Goal: Task Accomplishment & Management: Use online tool/utility

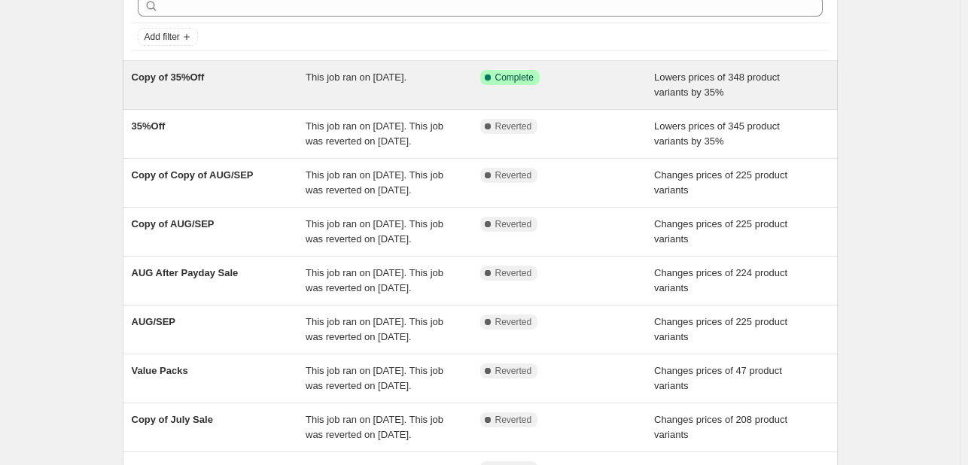
scroll to position [78, 0]
click at [202, 79] on span "Copy of 35%Off" at bounding box center [168, 76] width 73 height 11
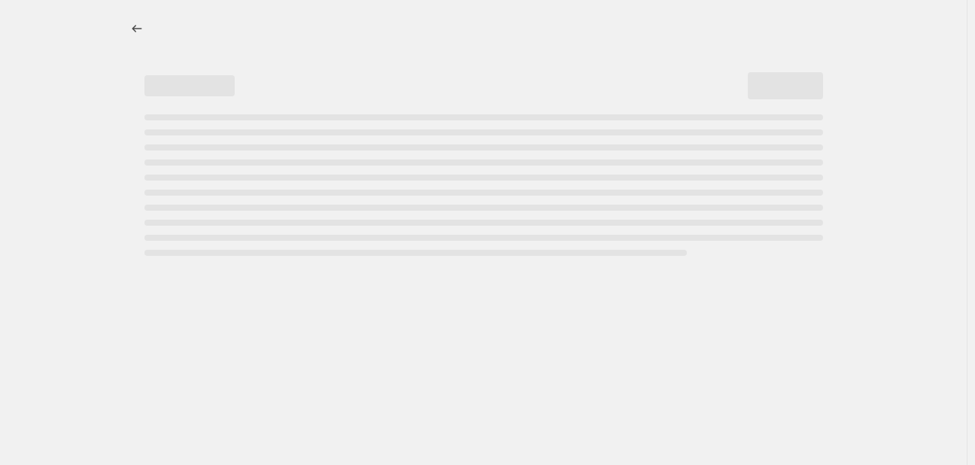
select select "percentage"
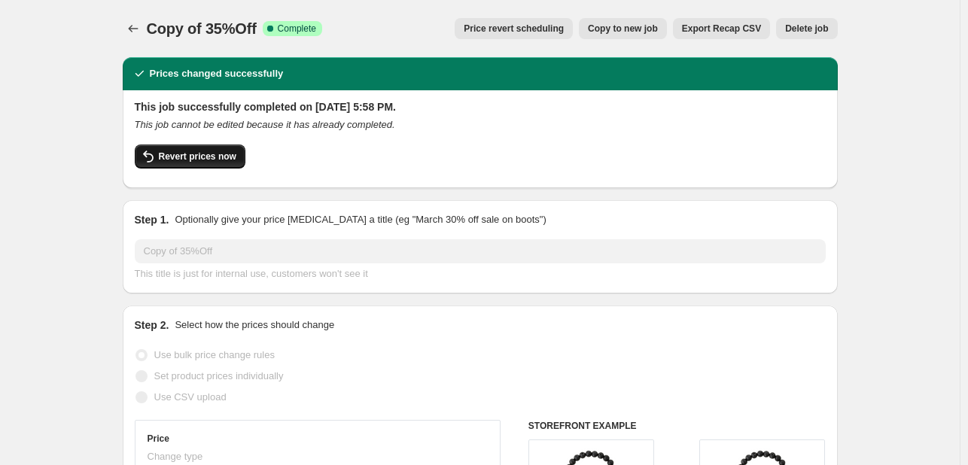
click at [193, 154] on span "Revert prices now" at bounding box center [198, 157] width 78 height 12
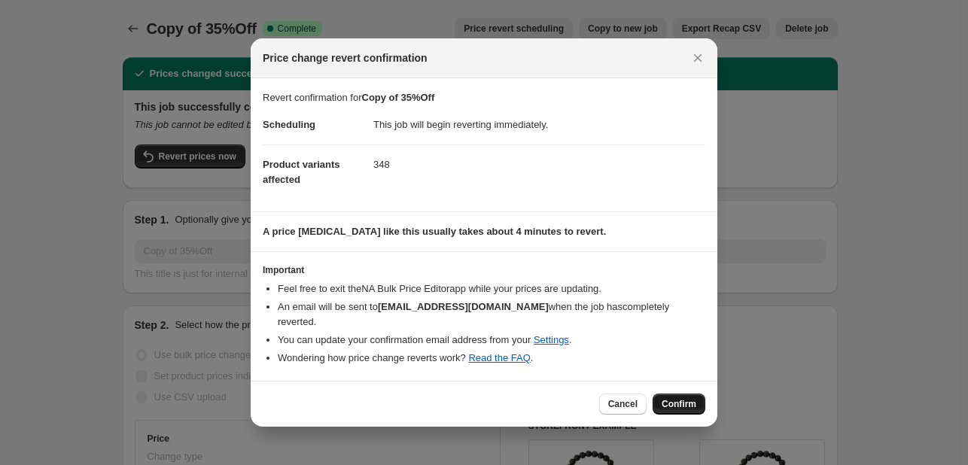
click at [680, 398] on span "Confirm" at bounding box center [679, 404] width 35 height 12
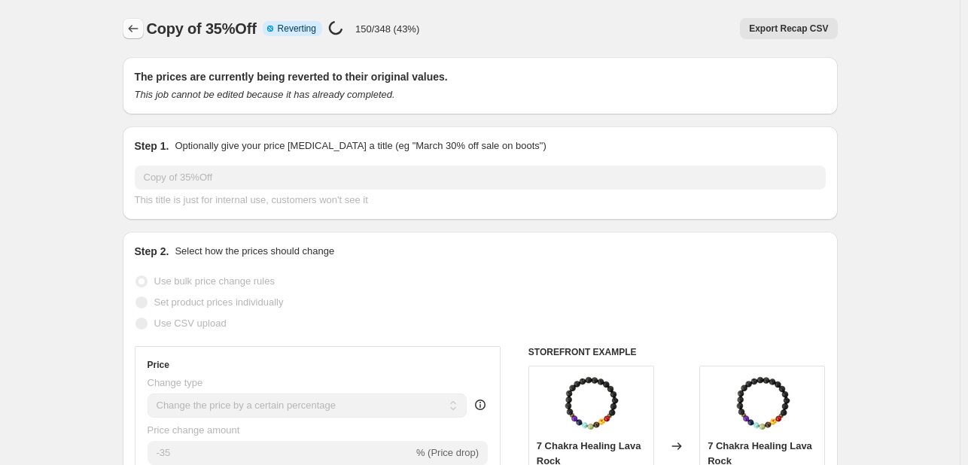
click at [138, 18] on button "Price change jobs" at bounding box center [133, 28] width 21 height 21
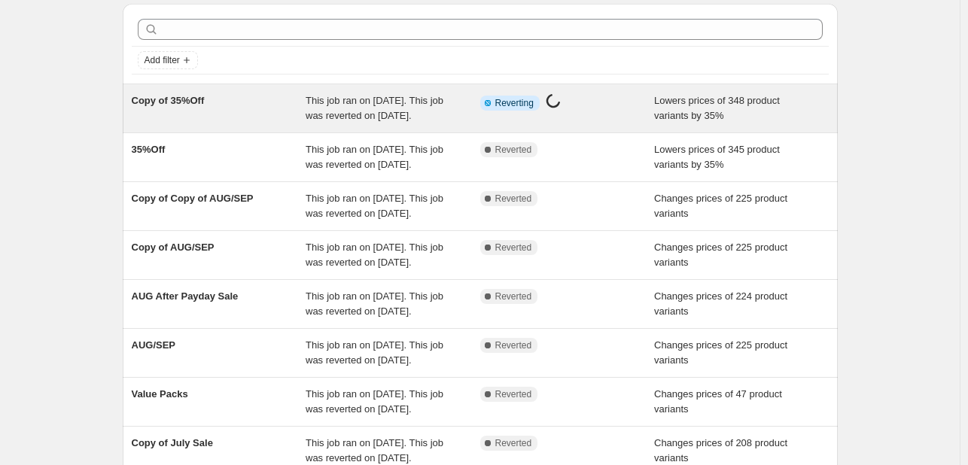
scroll to position [54, 0]
click at [339, 95] on span "This job ran on [DATE]. This job was reverted on [DATE]." at bounding box center [375, 107] width 138 height 26
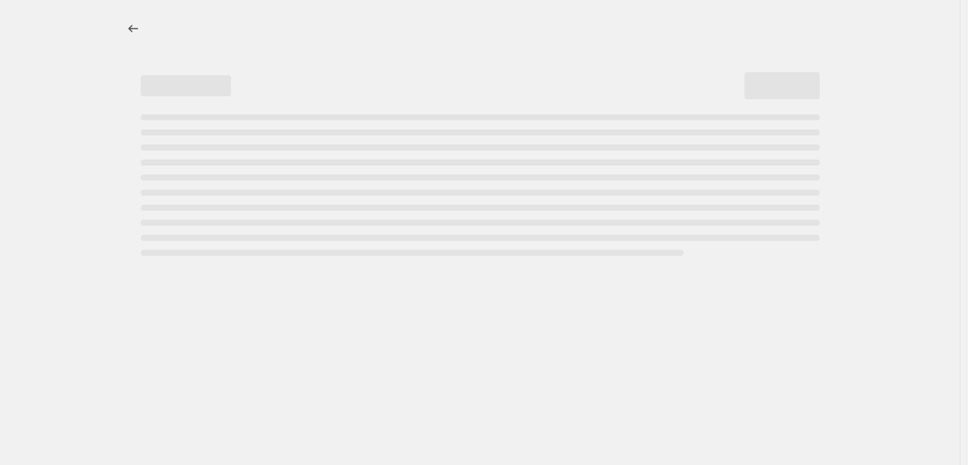
select select "percentage"
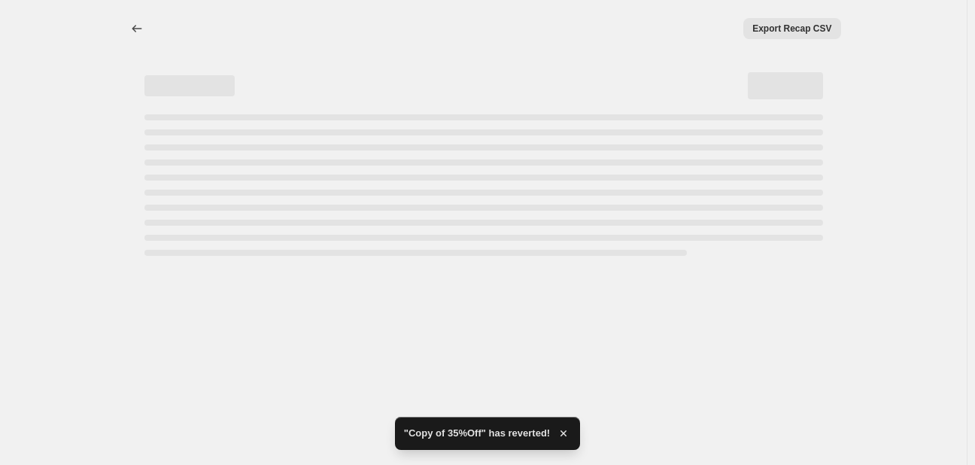
select select "percentage"
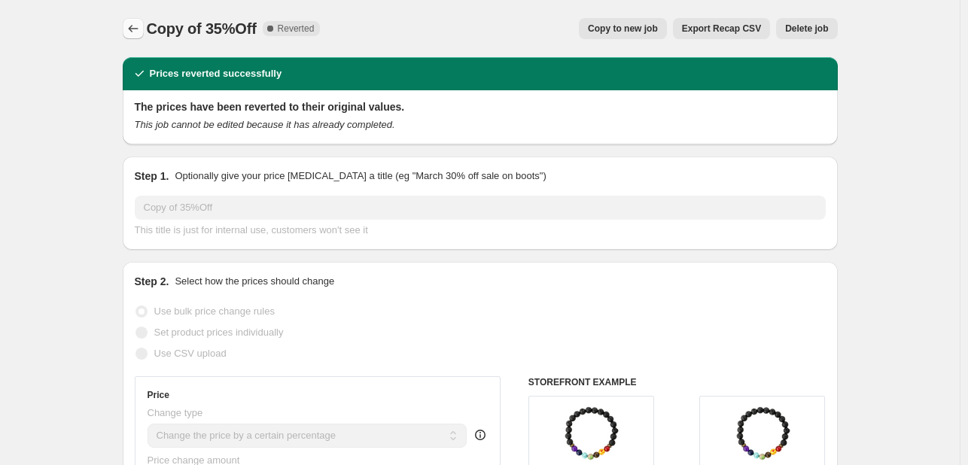
click at [133, 28] on icon "Price change jobs" at bounding box center [133, 29] width 10 height 8
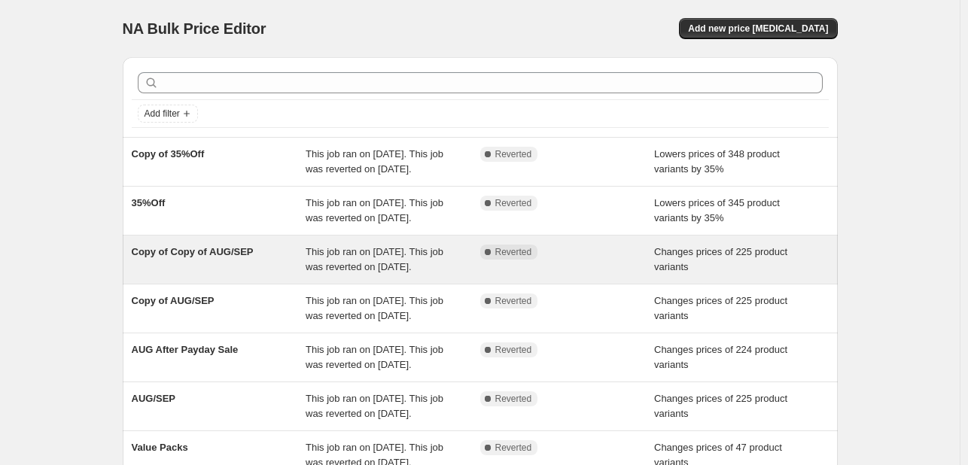
click at [193, 257] on span "Copy of Copy of AUG/SEP" at bounding box center [193, 251] width 122 height 11
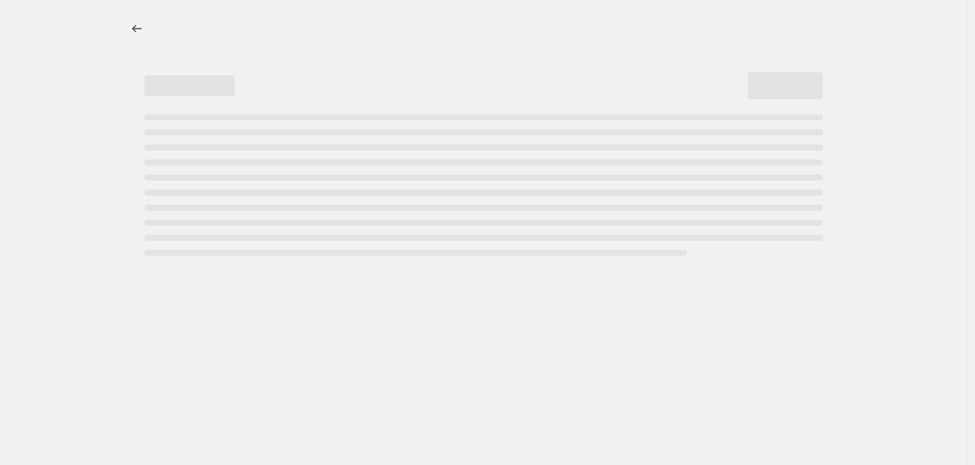
select select "tag"
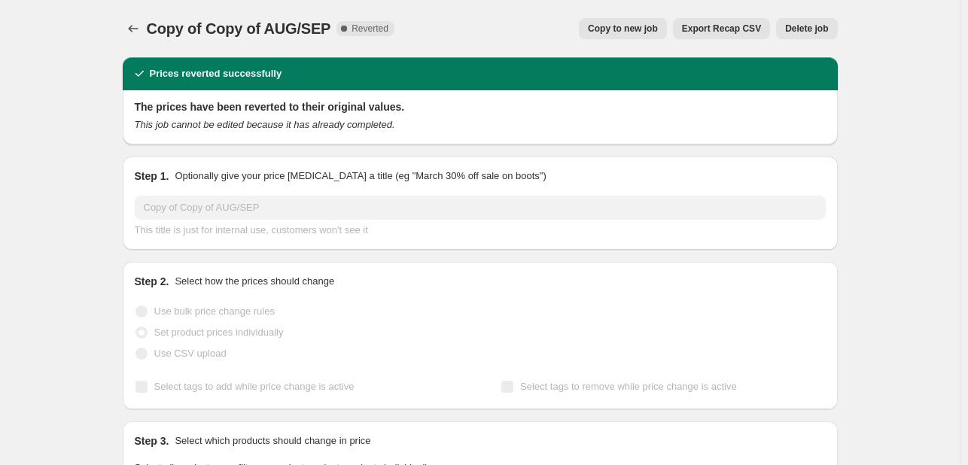
click at [622, 32] on span "Copy to new job" at bounding box center [623, 29] width 70 height 12
select select "tag"
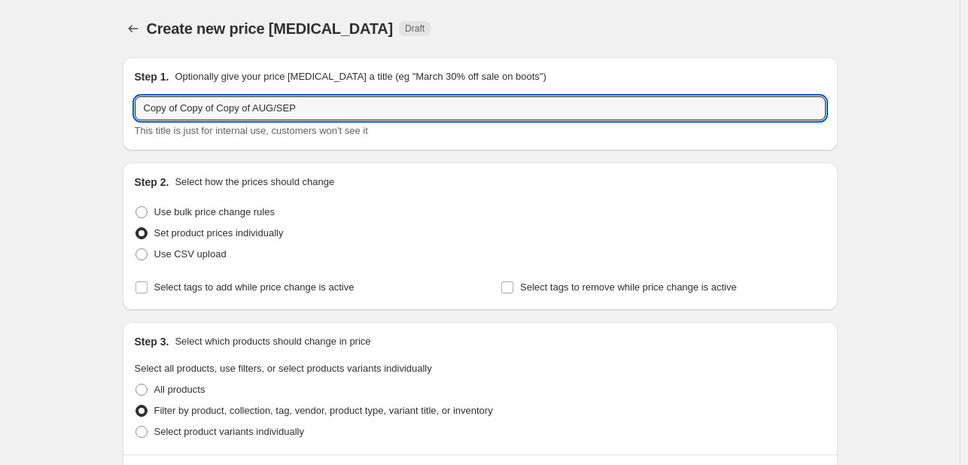
drag, startPoint x: 266, startPoint y: 108, endPoint x: 135, endPoint y: 109, distance: 131.7
click at [135, 109] on div "Step 1. Optionally give your price [MEDICAL_DATA] a title (eg "March 30% off sa…" at bounding box center [480, 103] width 715 height 93
click at [259, 105] on input "AUG/SEP" at bounding box center [480, 108] width 691 height 24
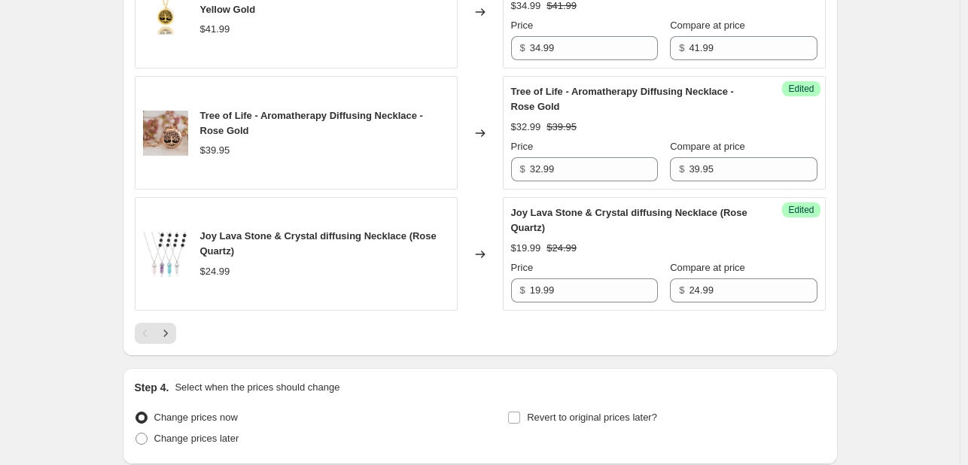
scroll to position [2806, 0]
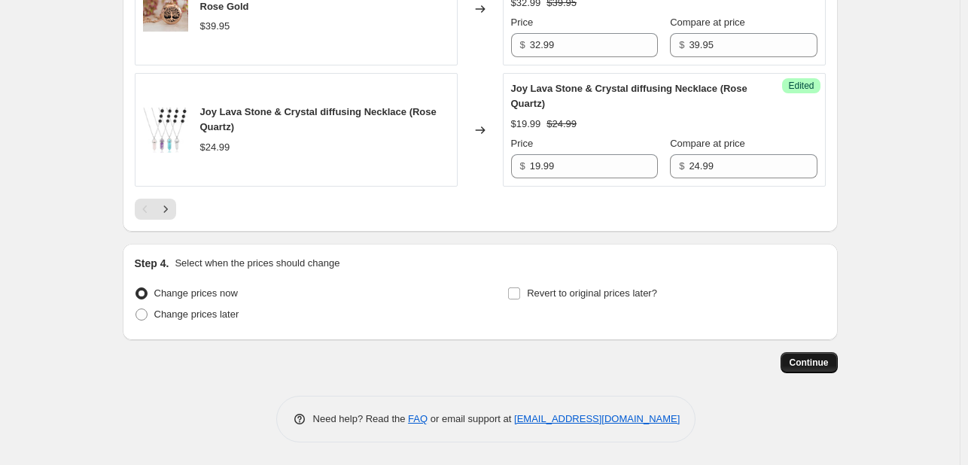
type input "AUG/SEP (2)"
click at [838, 369] on button "Continue" at bounding box center [808, 362] width 57 height 21
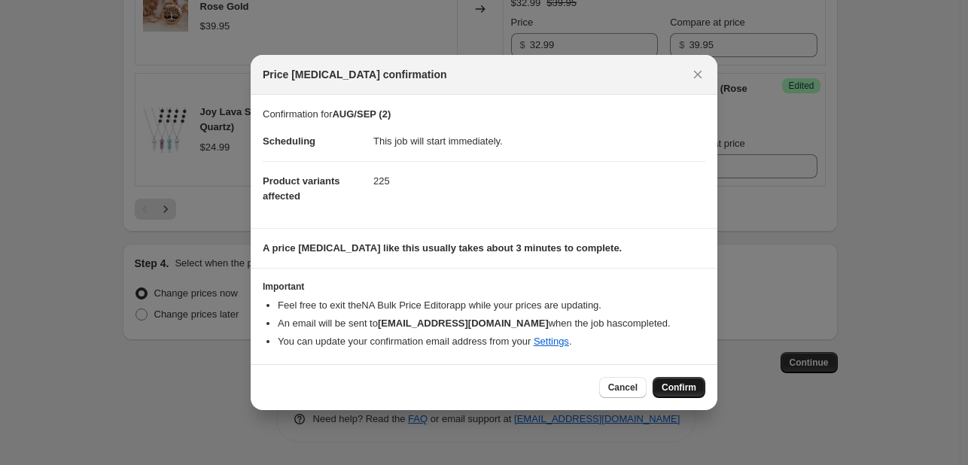
click at [679, 385] on span "Confirm" at bounding box center [679, 388] width 35 height 12
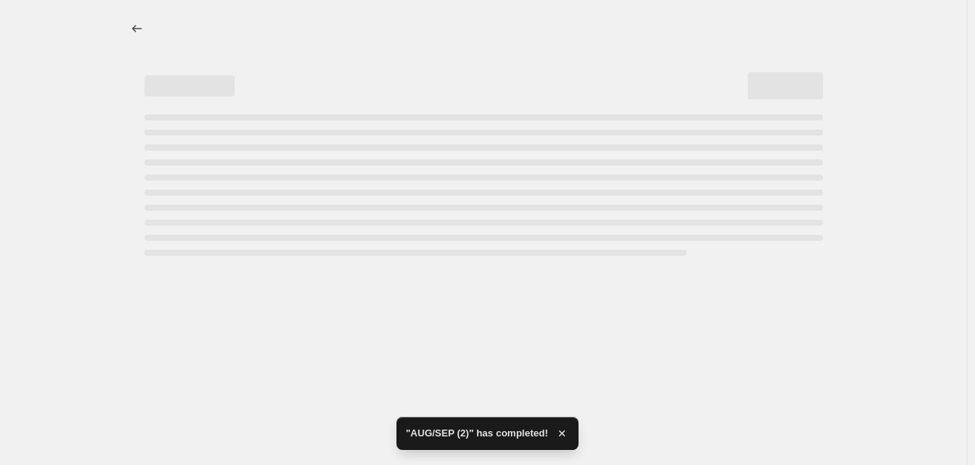
select select "tag"
